Goal: Find contact information: Obtain details needed to contact an individual or organization

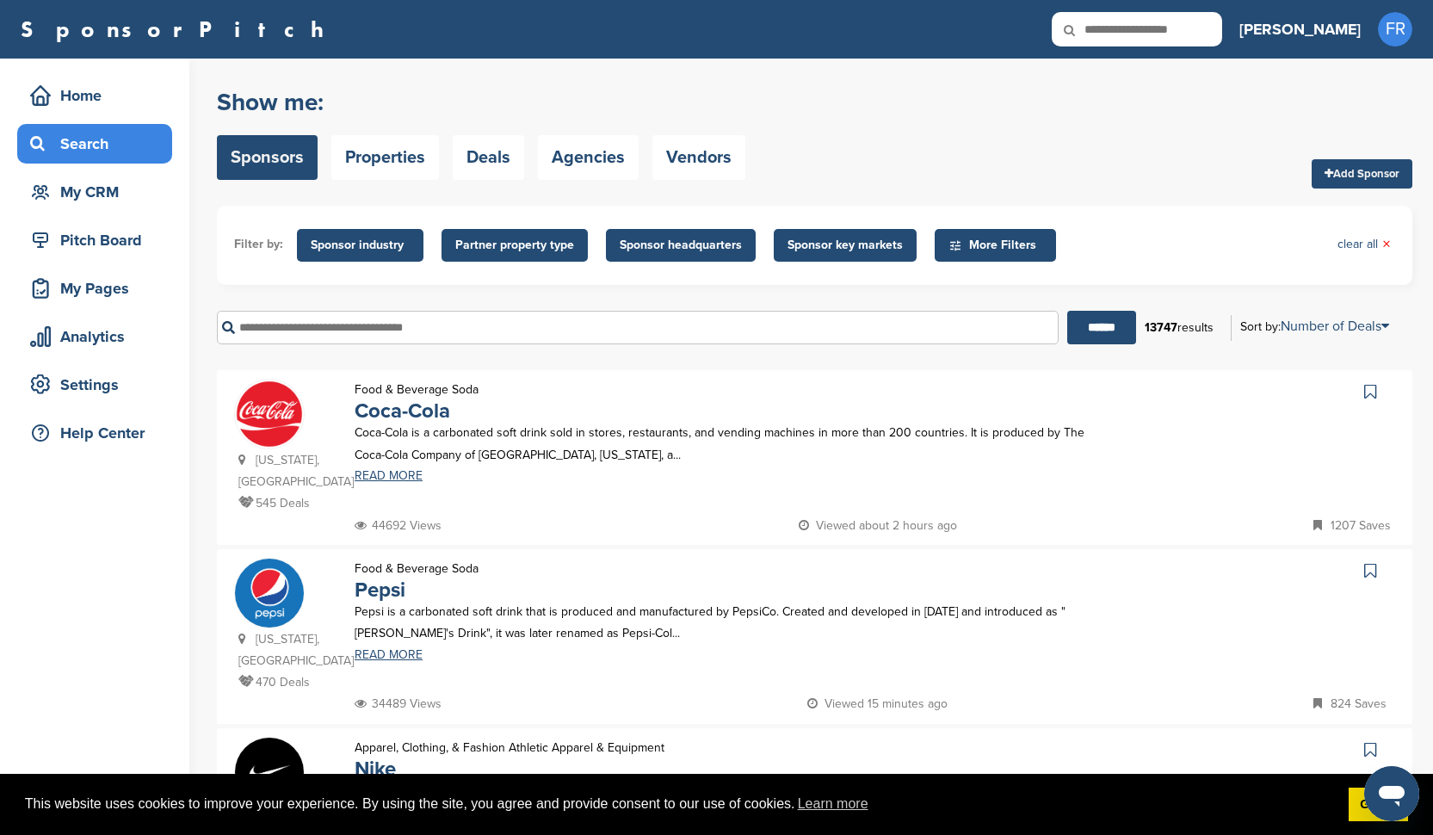
click at [1110, 33] on icon at bounding box center [1081, 30] width 59 height 36
click at [1110, 26] on icon at bounding box center [1081, 30] width 59 height 36
click at [1110, 37] on icon at bounding box center [1081, 30] width 59 height 36
click at [1222, 27] on input "text" at bounding box center [1137, 29] width 170 height 34
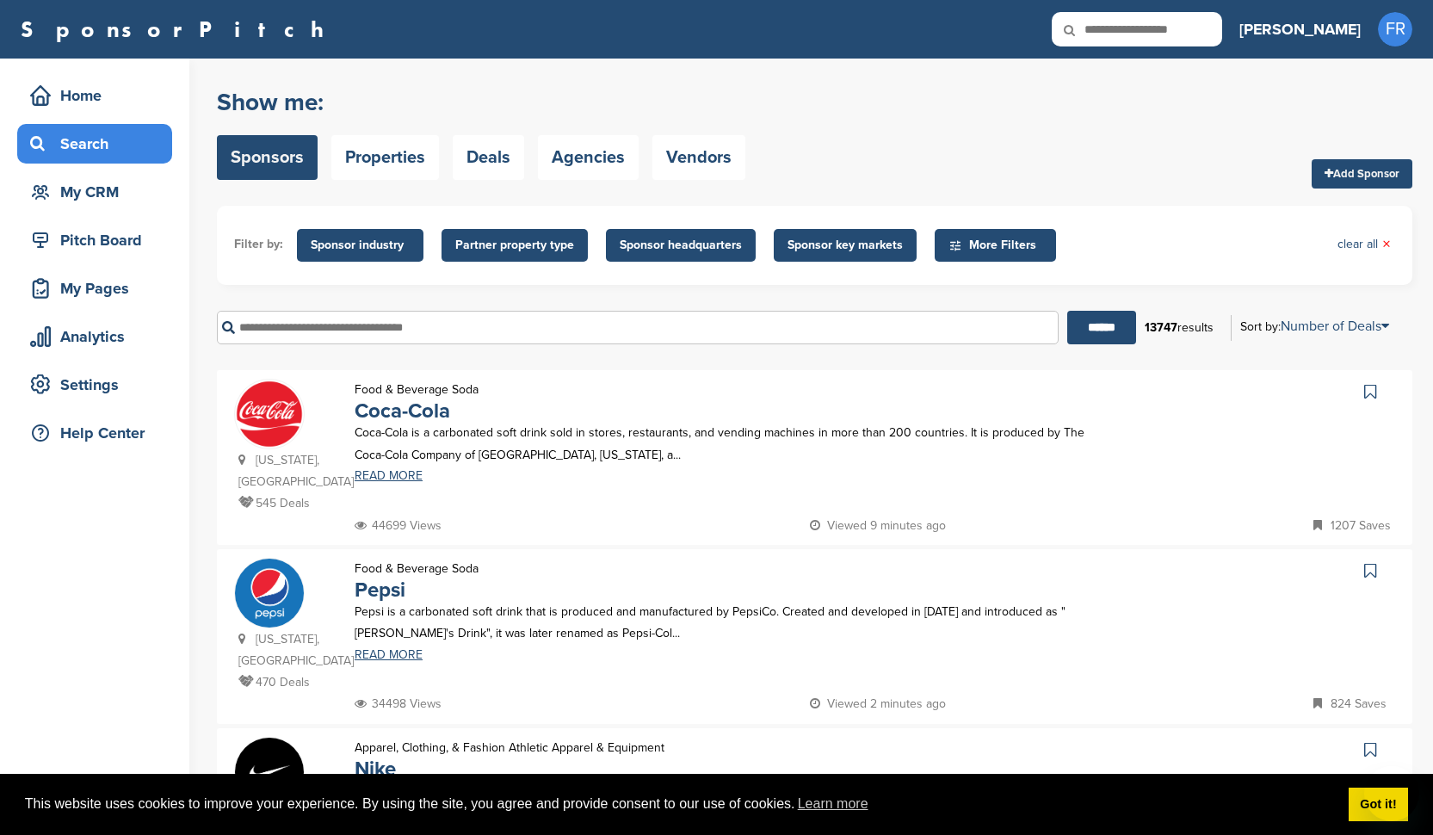
click at [1195, 35] on input "text" at bounding box center [1137, 29] width 170 height 34
click at [1110, 28] on icon at bounding box center [1081, 30] width 59 height 36
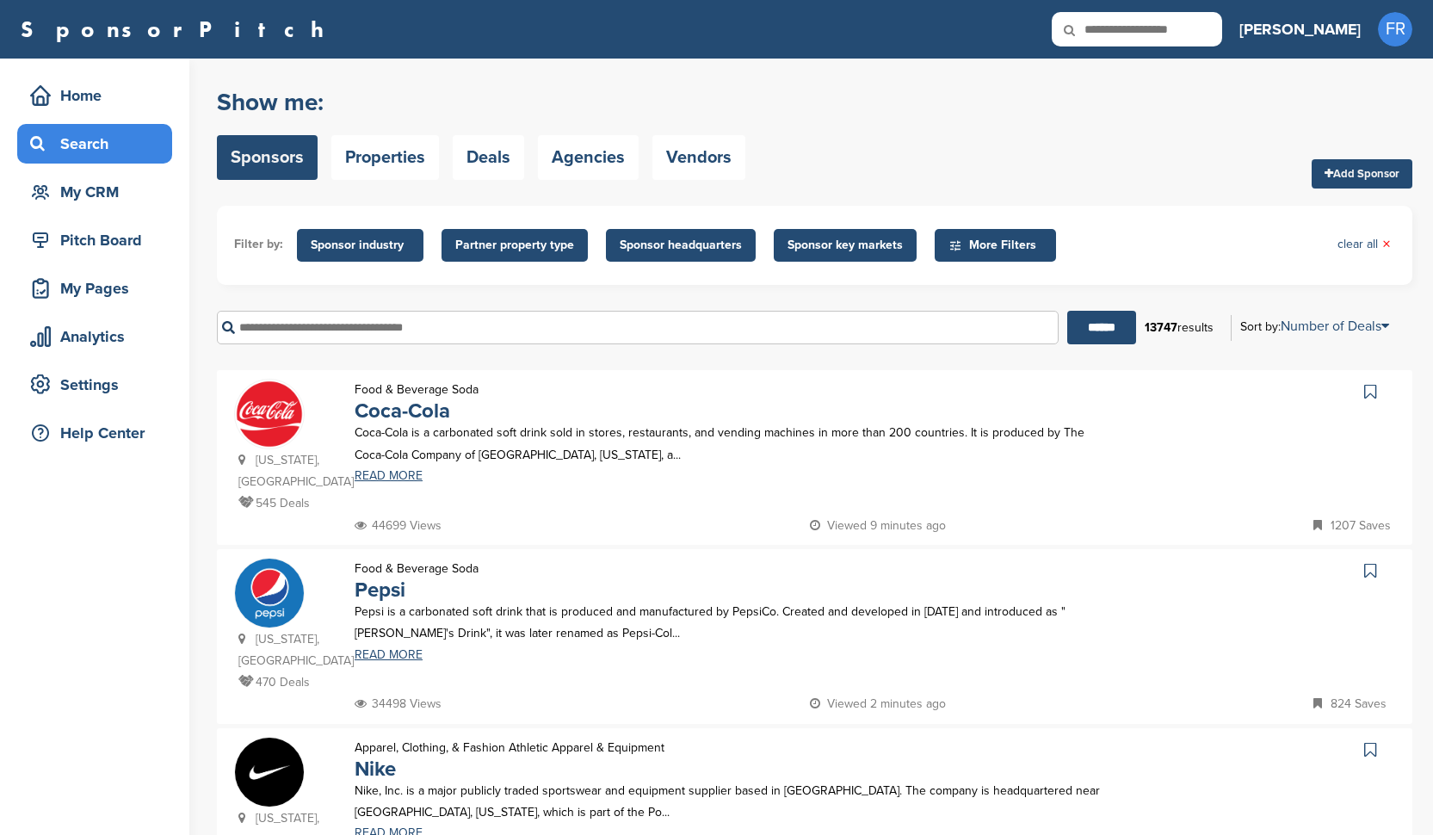
click at [1191, 29] on input "text" at bounding box center [1137, 29] width 170 height 34
click at [1177, 37] on input "text" at bounding box center [1137, 29] width 170 height 34
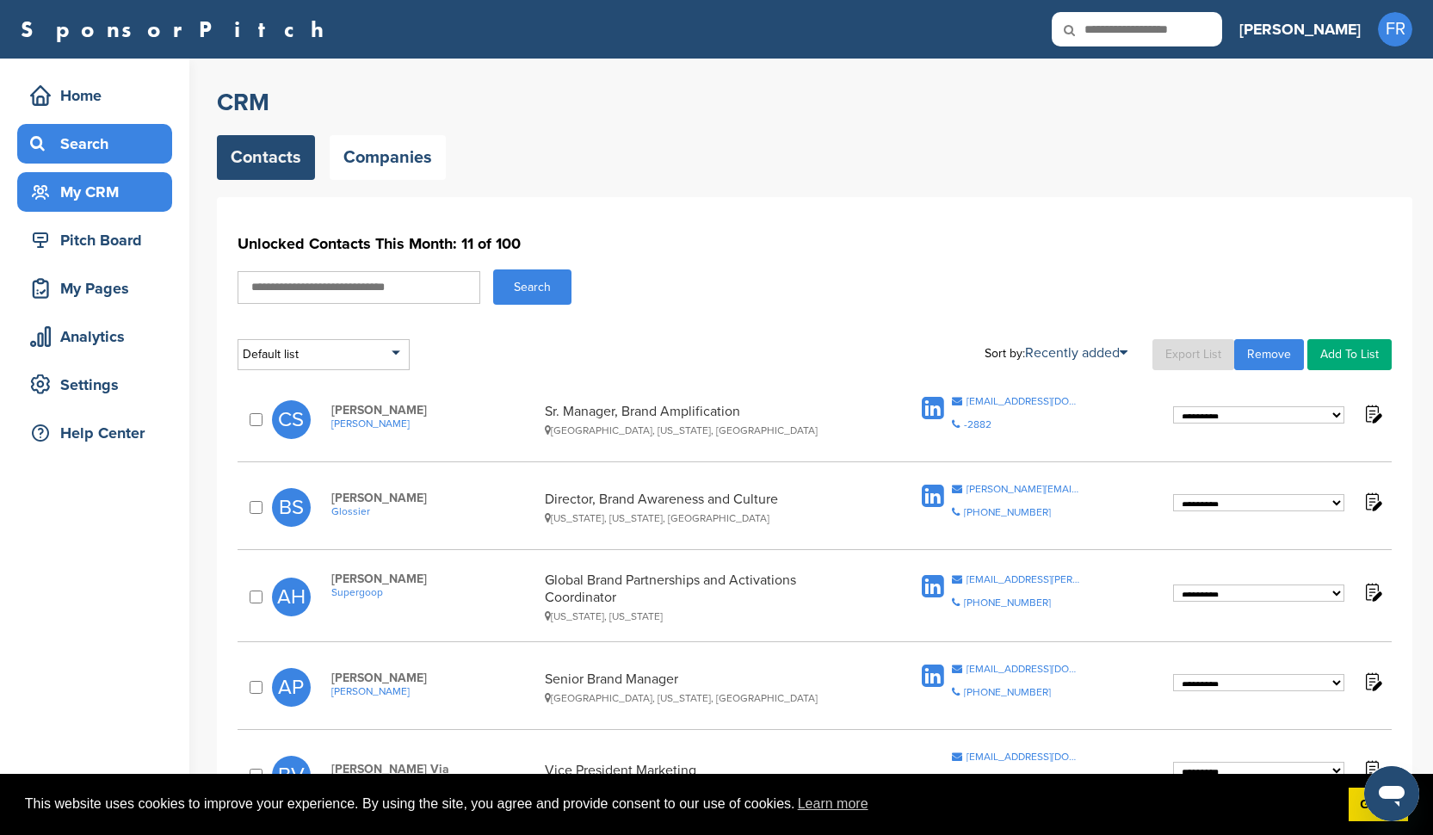
click at [88, 148] on div "Search" at bounding box center [99, 143] width 146 height 31
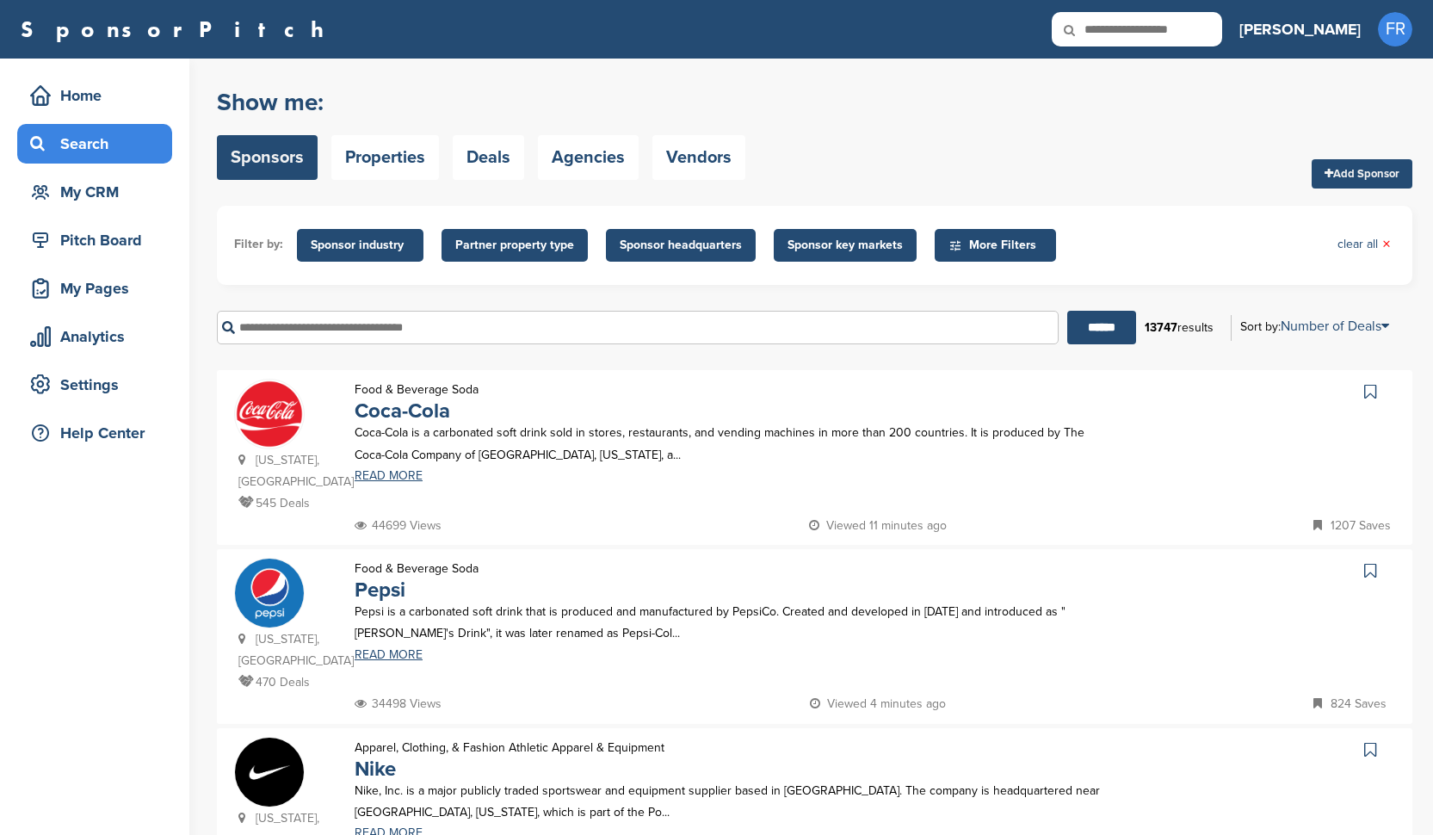
click at [1110, 34] on icon at bounding box center [1081, 30] width 59 height 36
click at [1110, 24] on icon at bounding box center [1081, 30] width 59 height 36
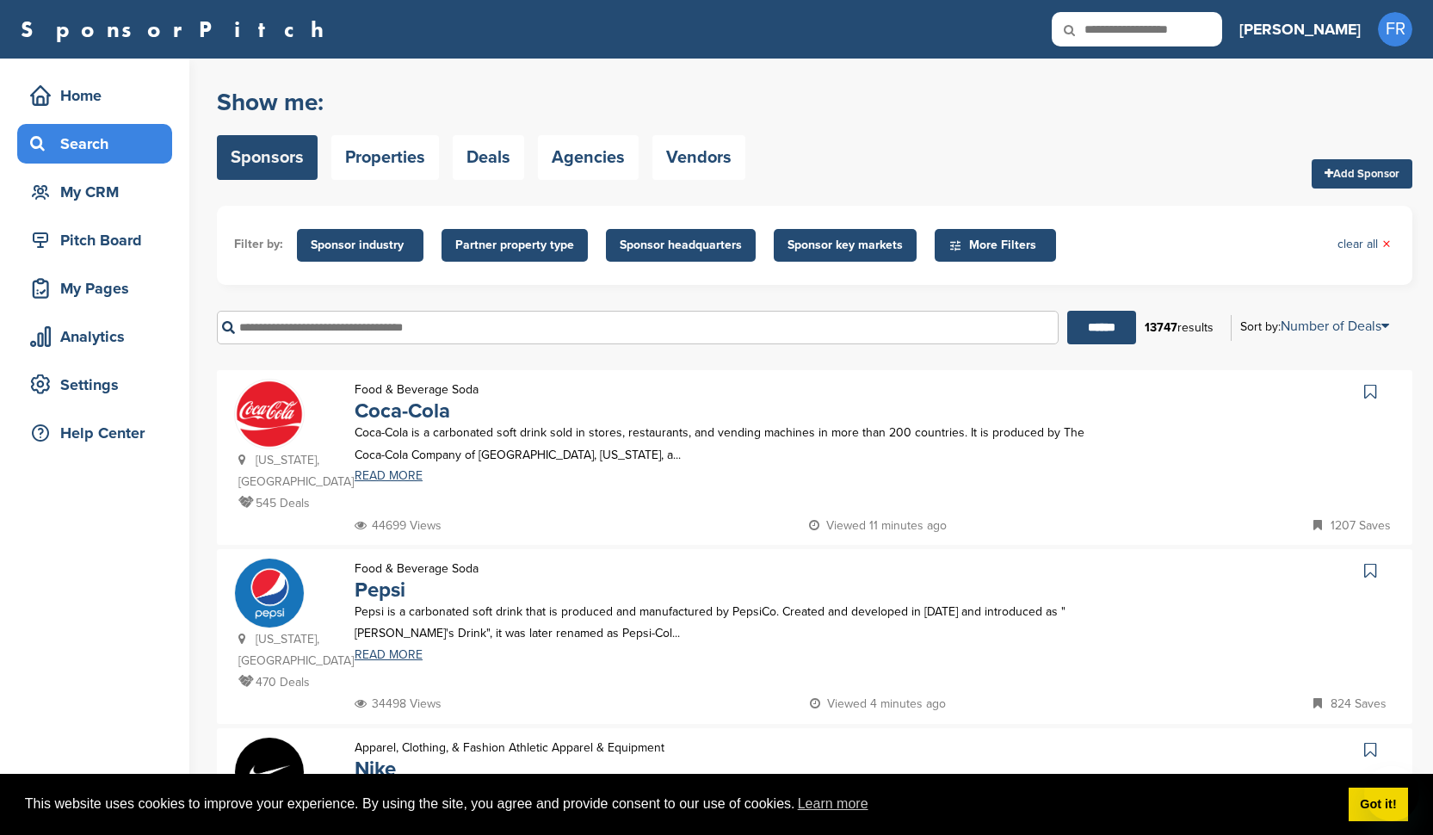
click at [1110, 28] on icon at bounding box center [1081, 30] width 59 height 36
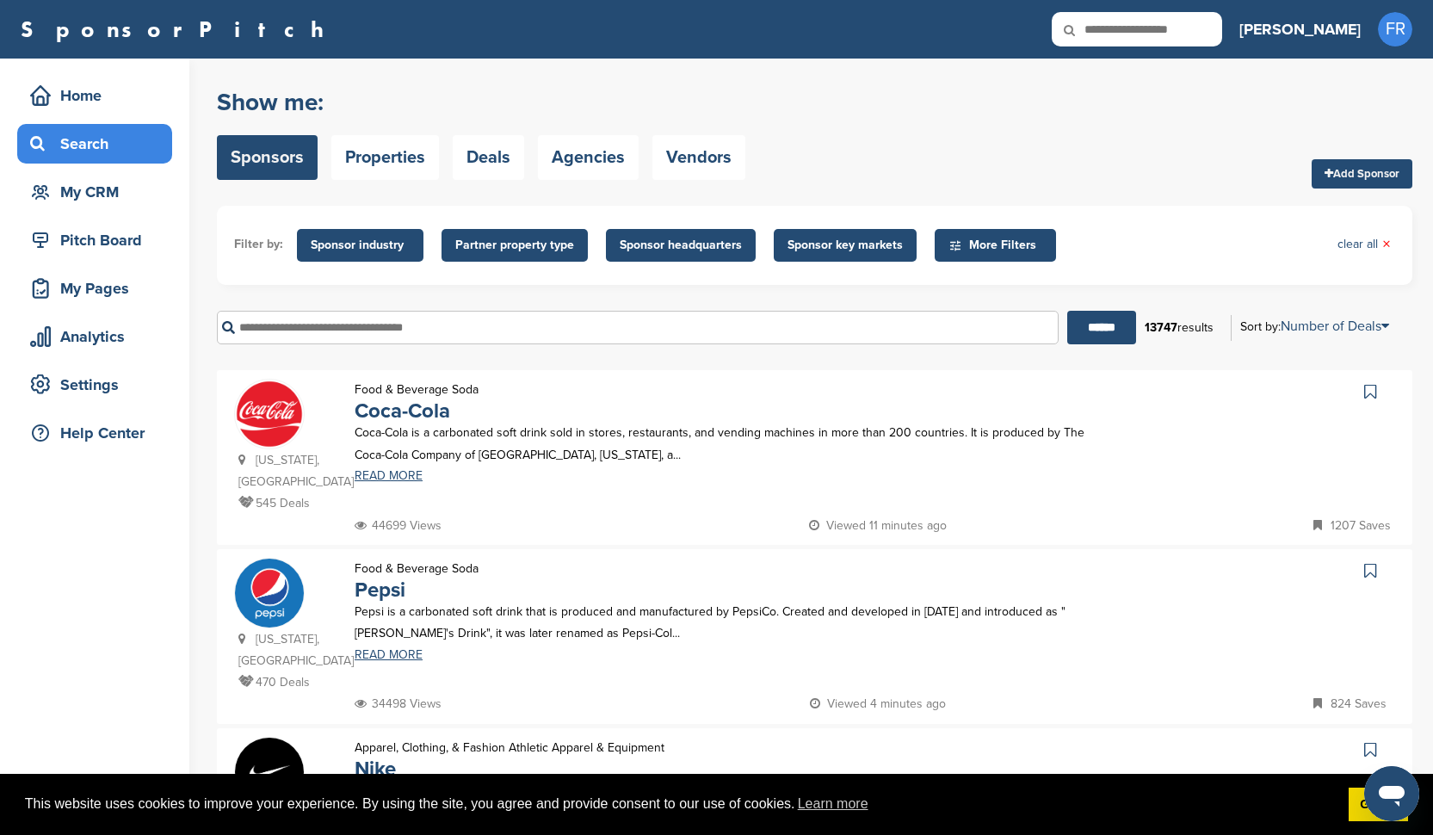
click at [1110, 28] on icon at bounding box center [1081, 30] width 59 height 36
click at [71, 95] on div "Home" at bounding box center [99, 95] width 146 height 31
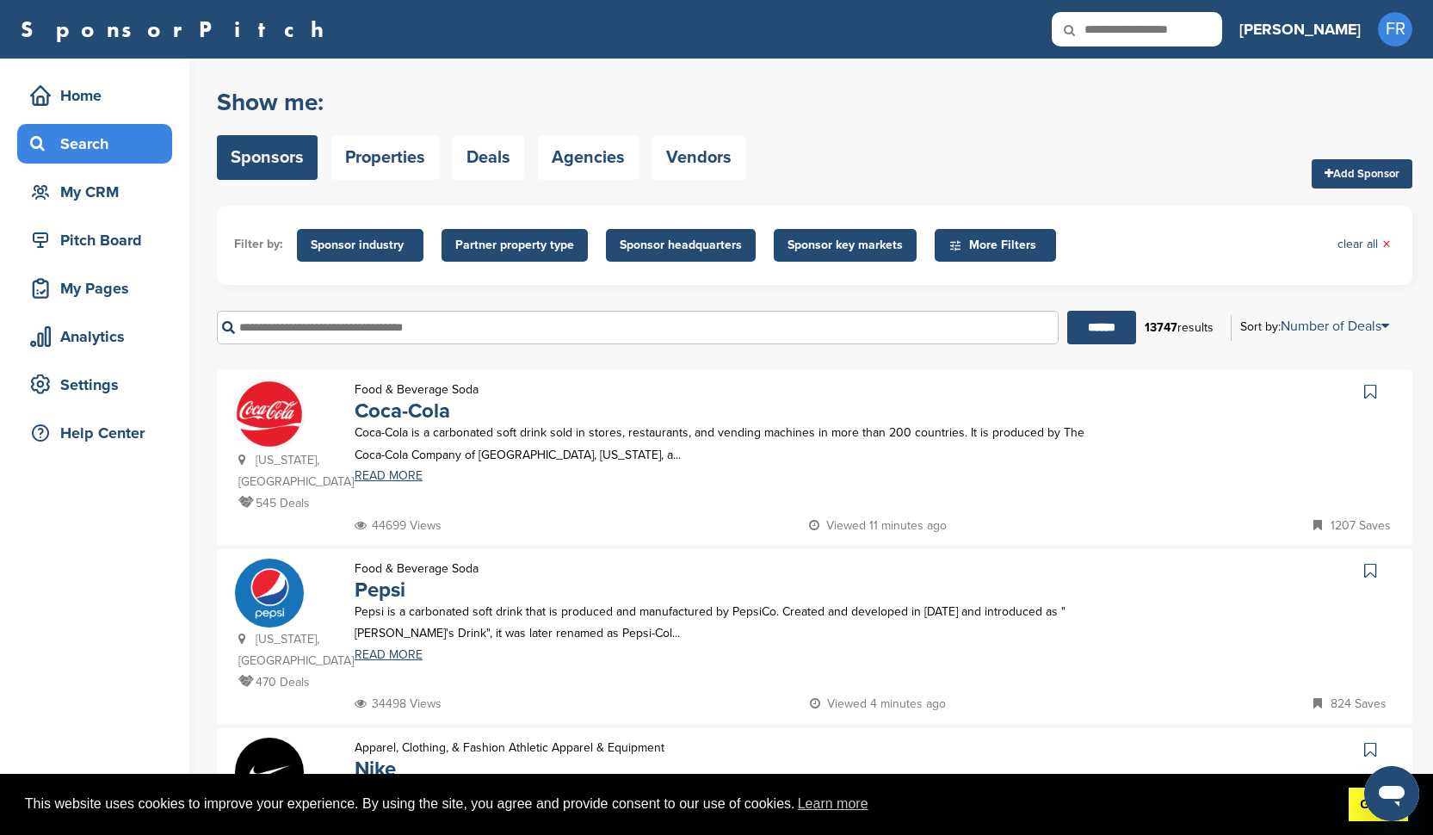
click at [1361, 809] on link "Got it!" at bounding box center [1378, 805] width 59 height 34
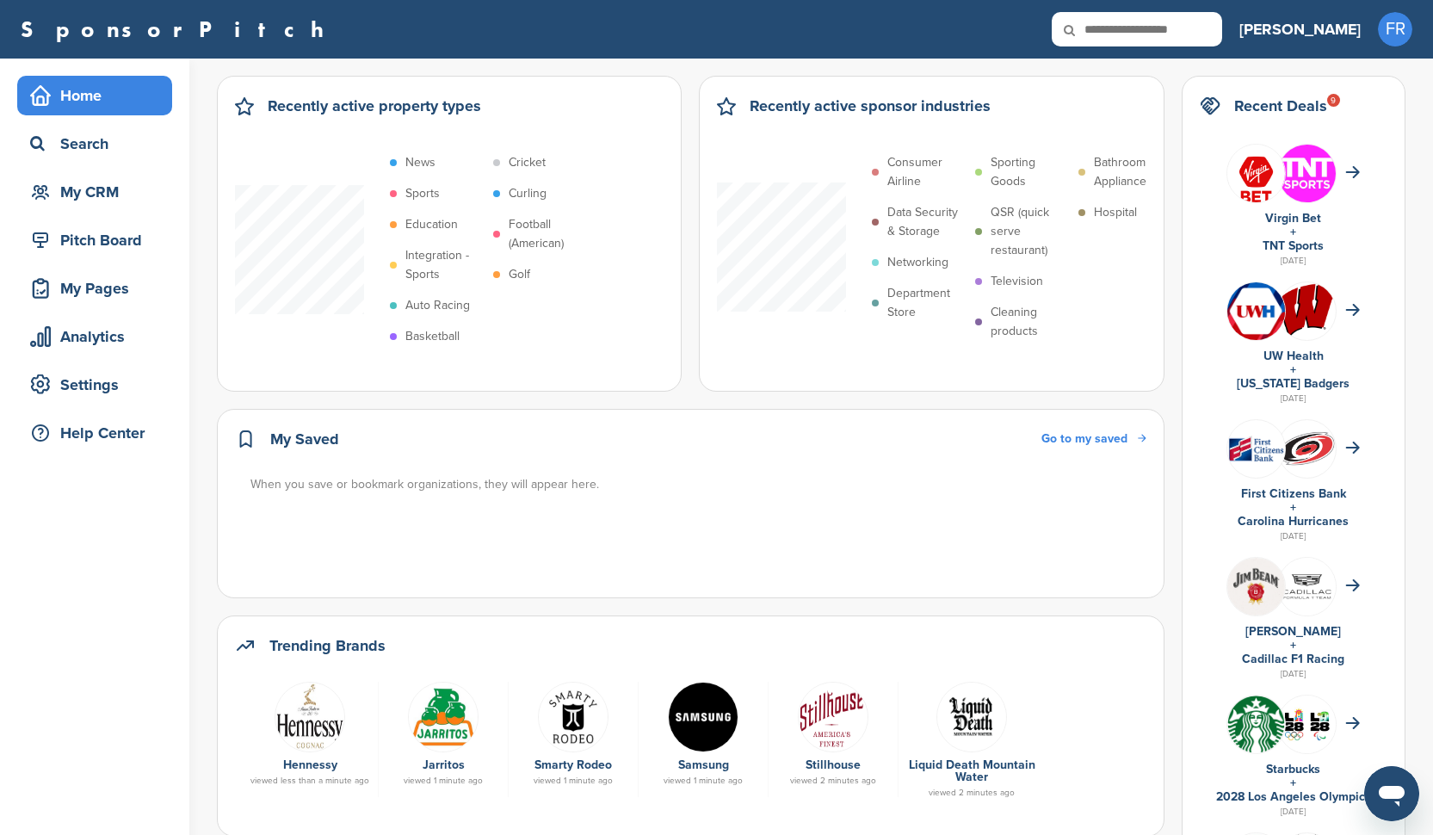
click at [1110, 34] on icon at bounding box center [1081, 30] width 59 height 36
click at [1110, 22] on icon at bounding box center [1081, 30] width 59 height 36
click at [1110, 29] on icon at bounding box center [1081, 30] width 59 height 36
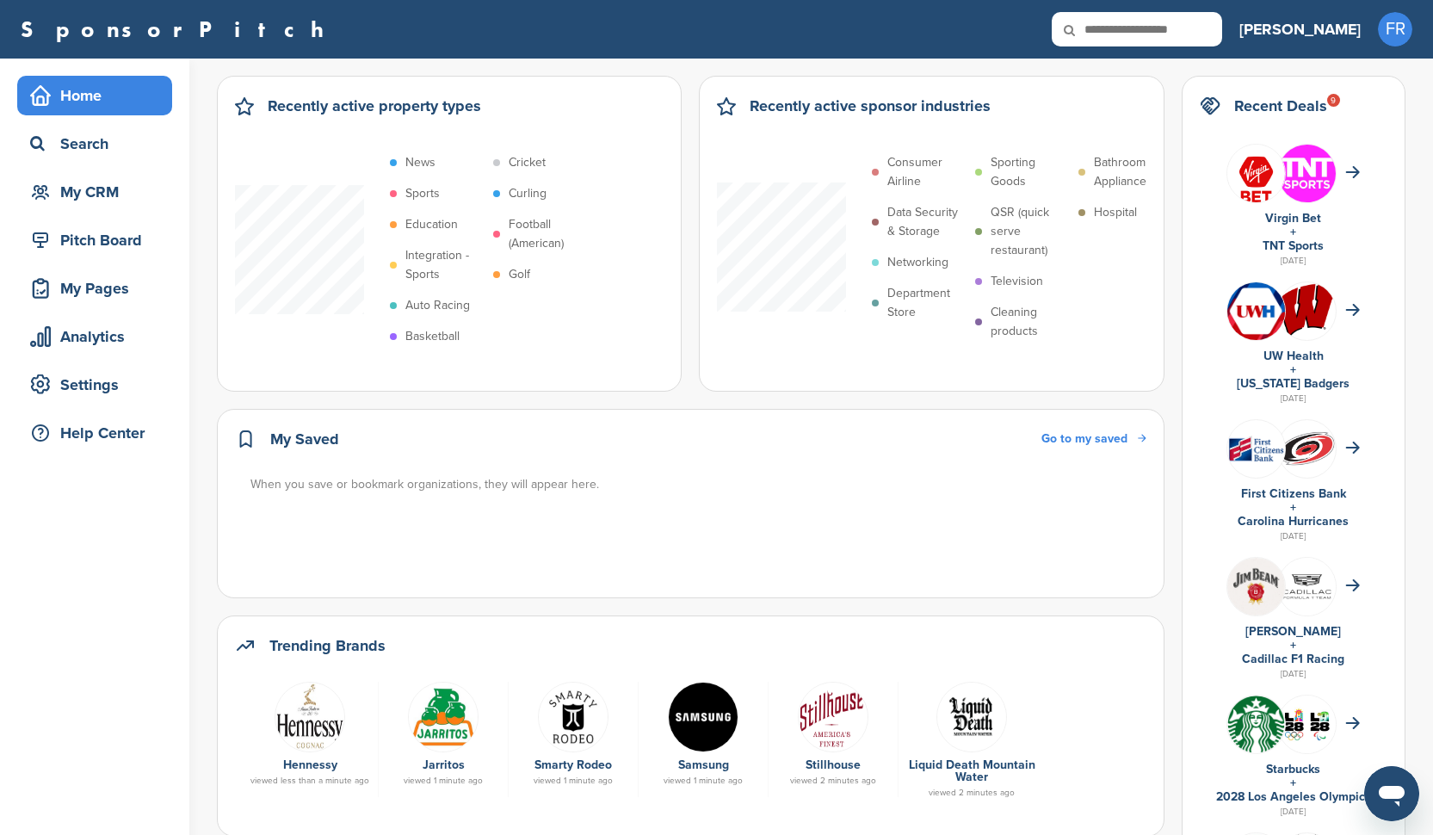
click at [1199, 24] on input "text" at bounding box center [1137, 29] width 170 height 34
type input "****"
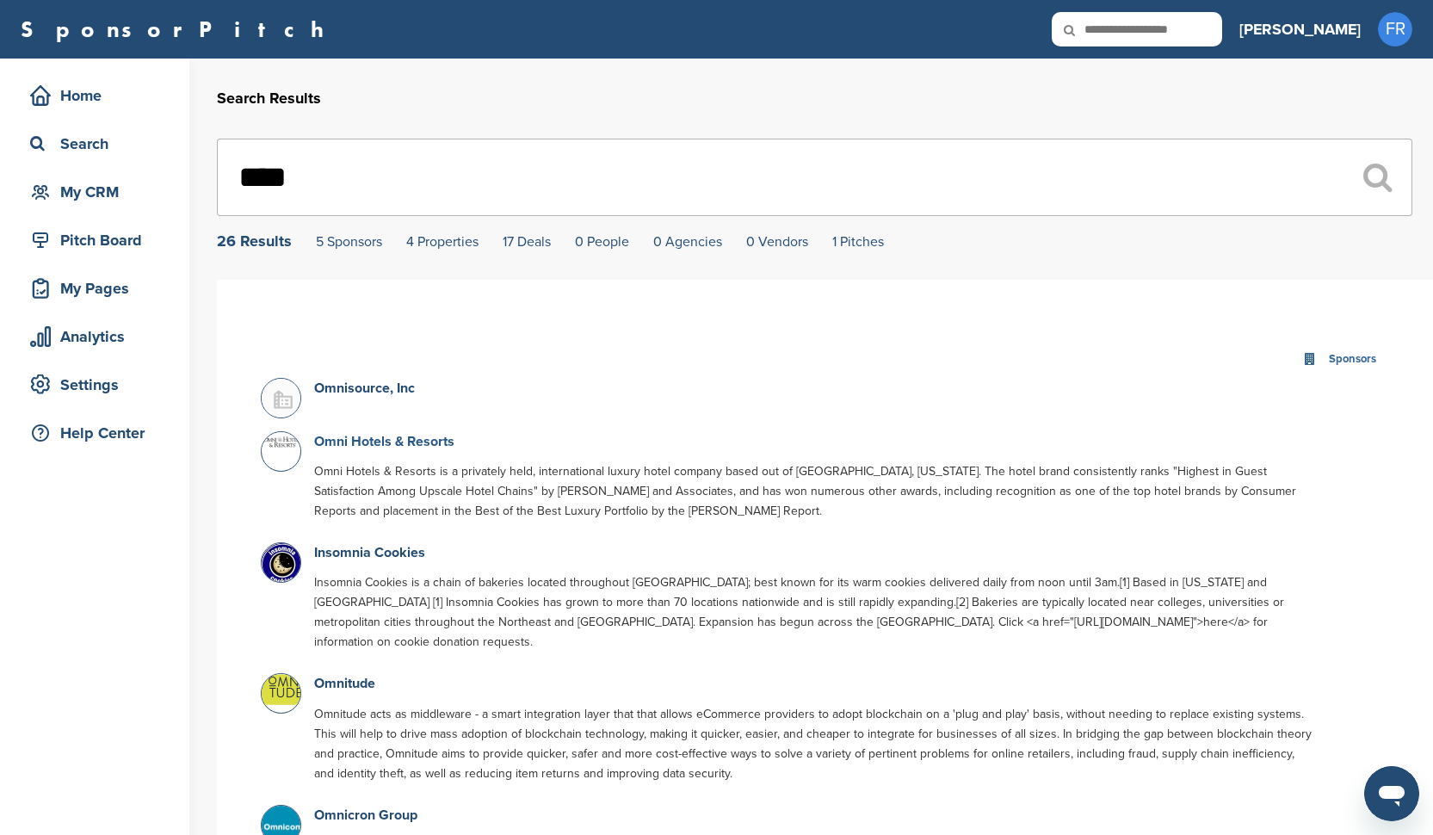
click at [353, 443] on link "Omni Hotels & Resorts" at bounding box center [384, 441] width 140 height 17
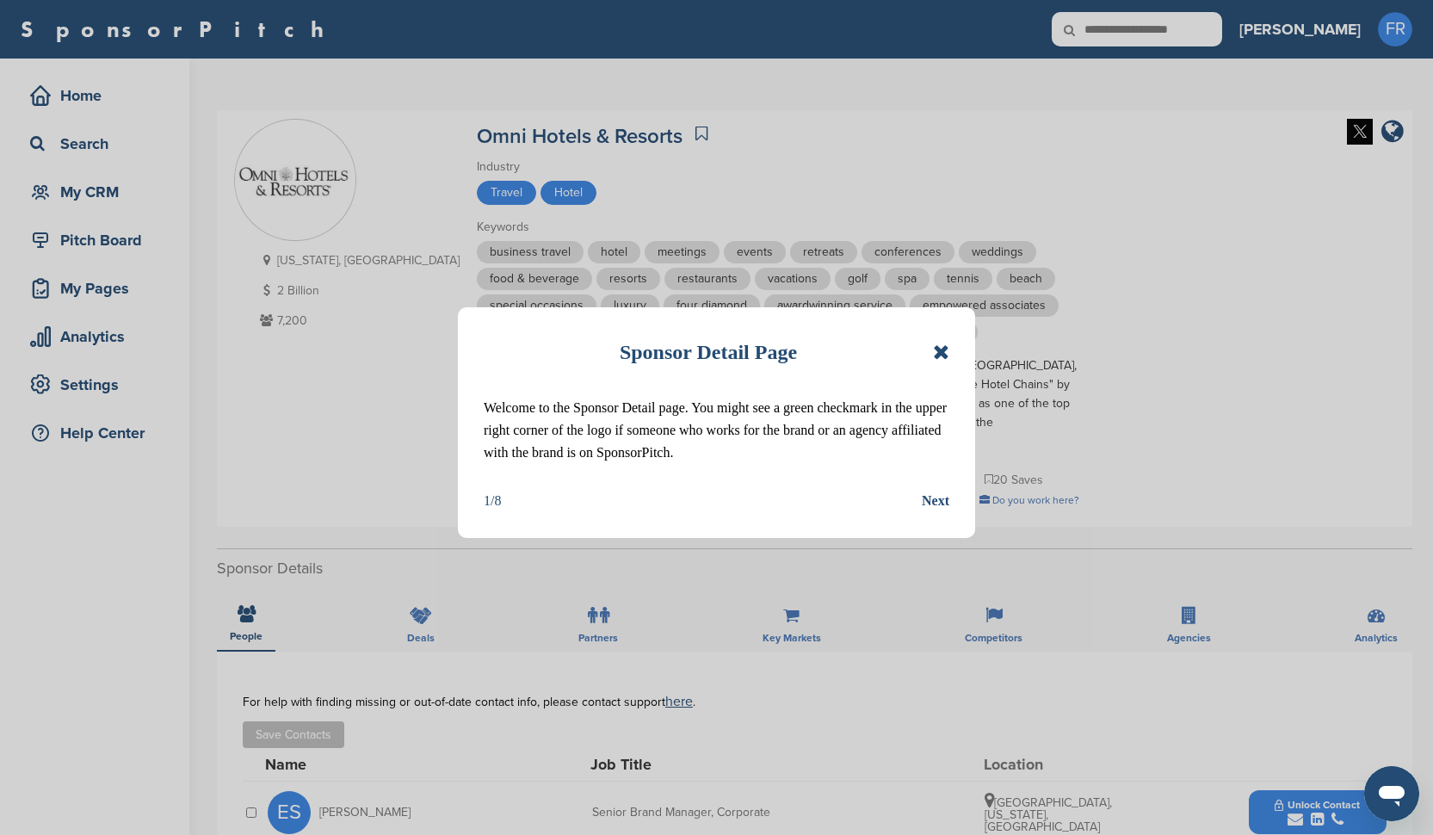
click at [938, 351] on icon at bounding box center [941, 352] width 16 height 21
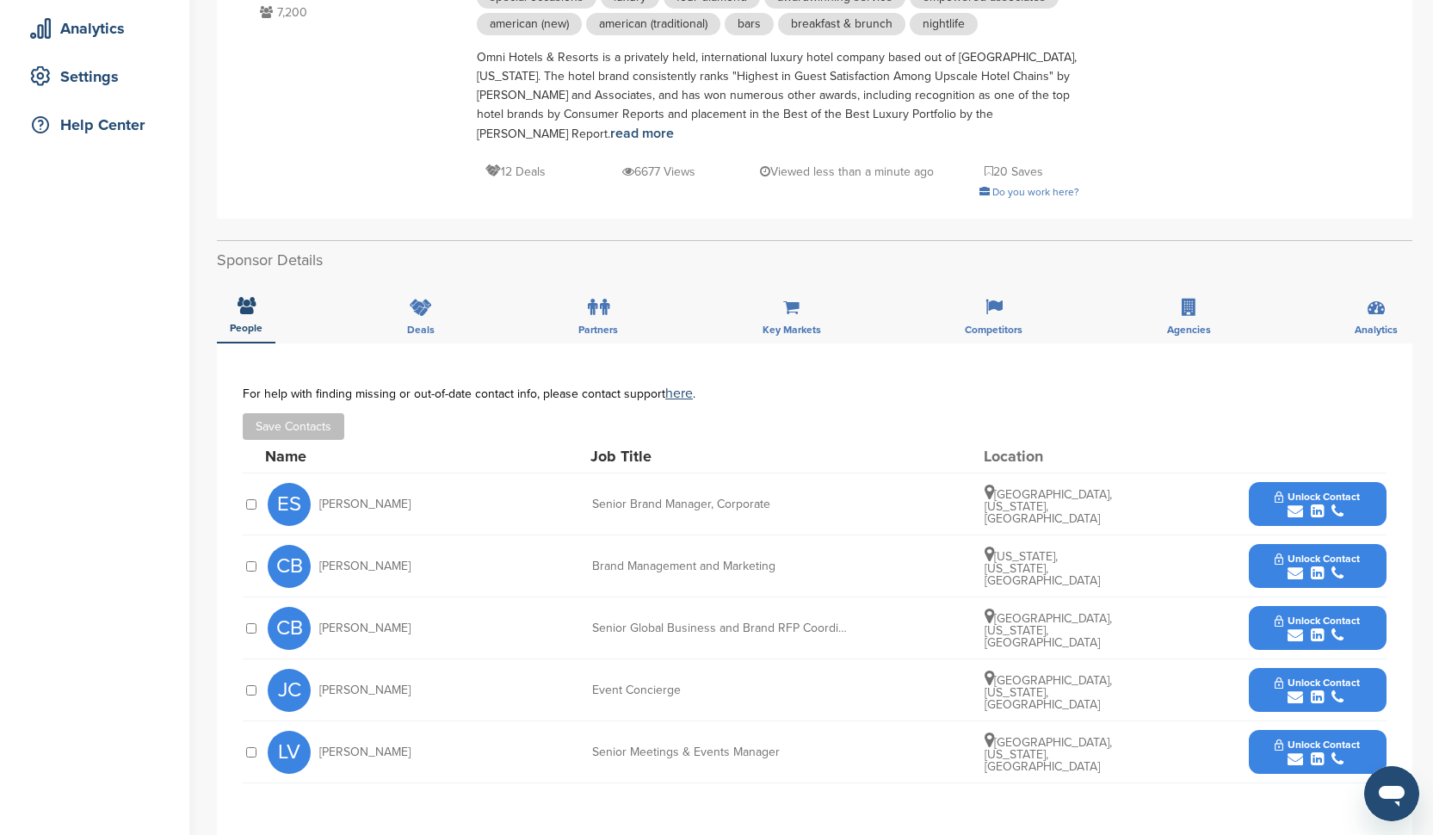
scroll to position [310, 0]
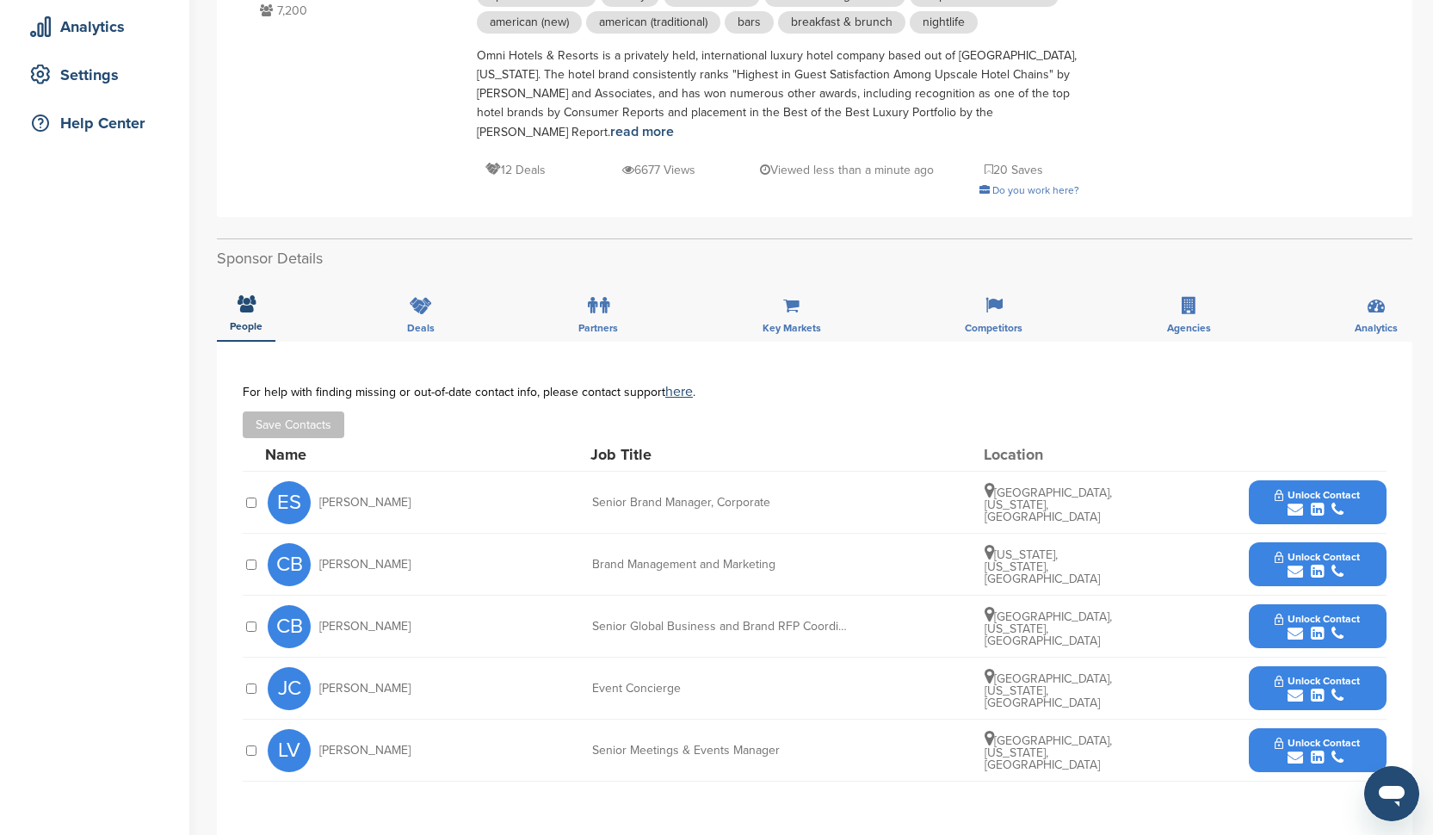
click at [1321, 489] on span "Unlock Contact" at bounding box center [1317, 495] width 85 height 12
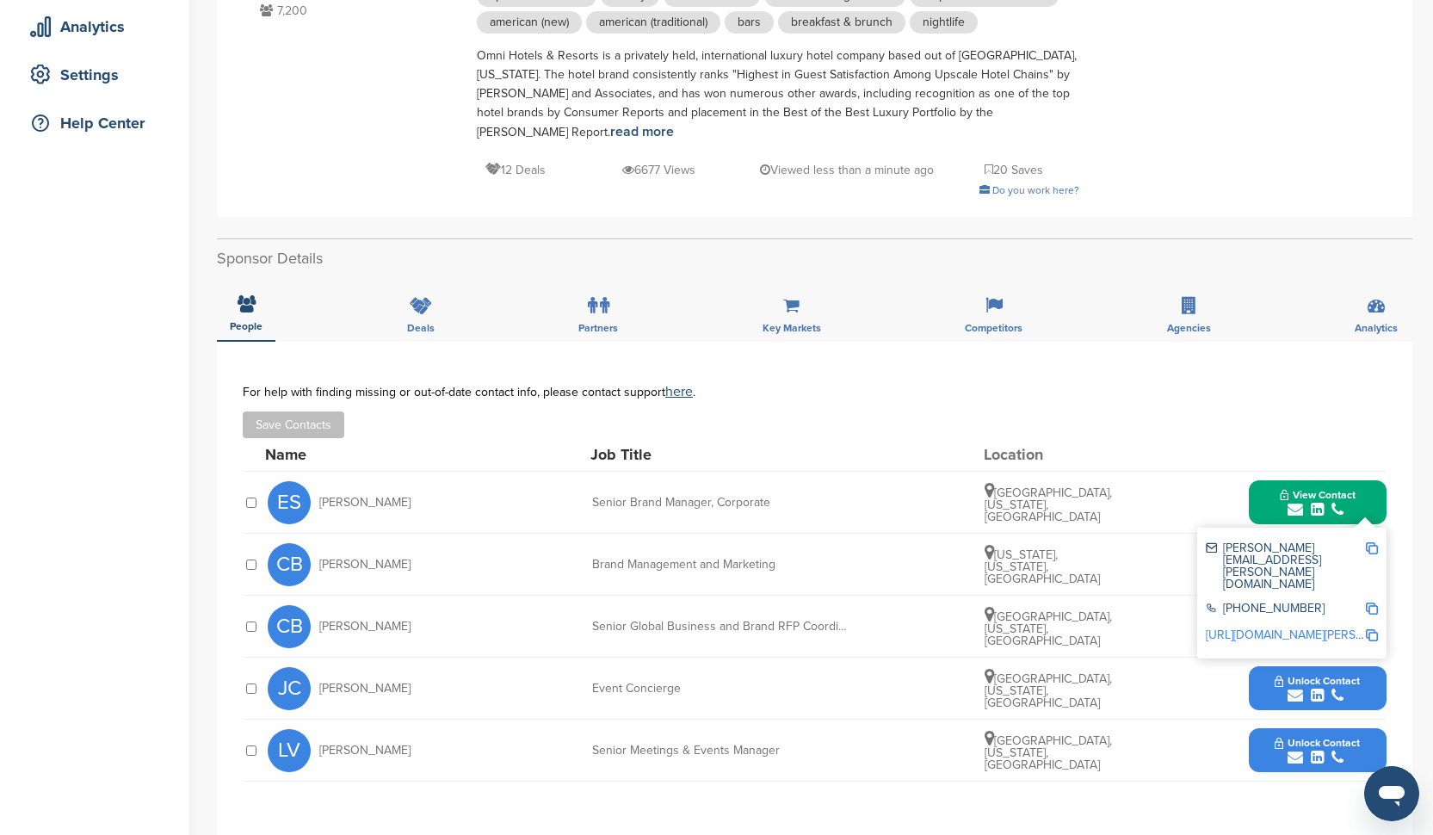
click at [1285, 628] on link "[URL][DOMAIN_NAME][PERSON_NAME]" at bounding box center [1311, 635] width 210 height 15
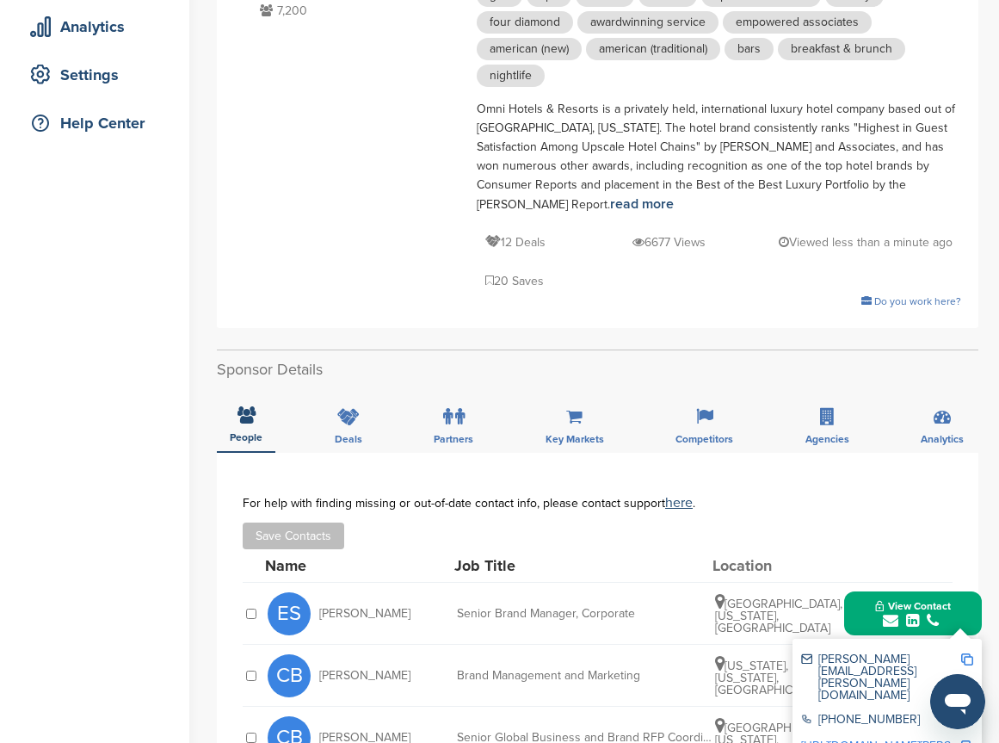
click at [965, 653] on img at bounding box center [968, 659] width 12 height 12
